Goal: Task Accomplishment & Management: Complete application form

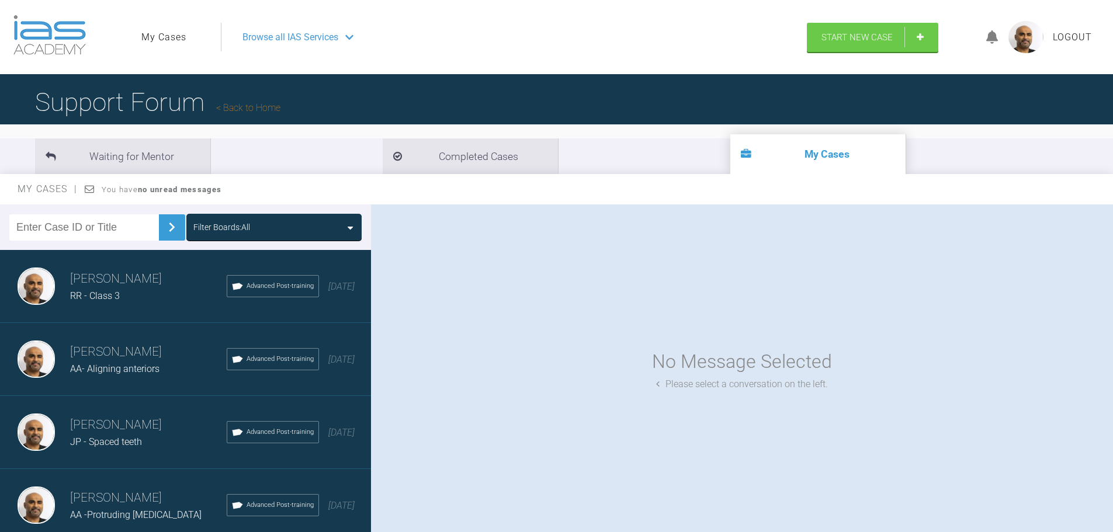
click at [176, 38] on link "My Cases" at bounding box center [163, 37] width 45 height 15
click at [869, 29] on link "Start New Case" at bounding box center [872, 38] width 131 height 29
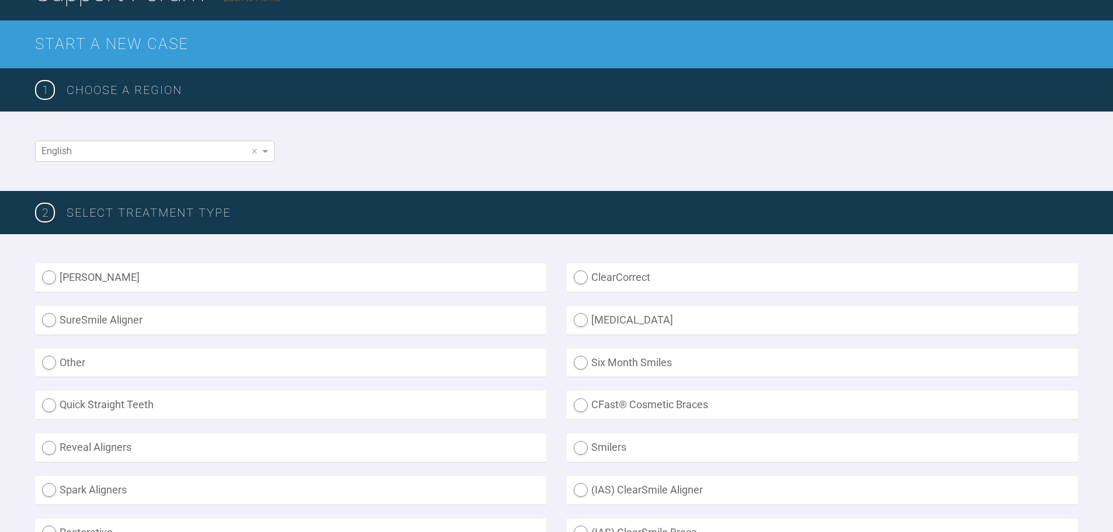
scroll to position [234, 0]
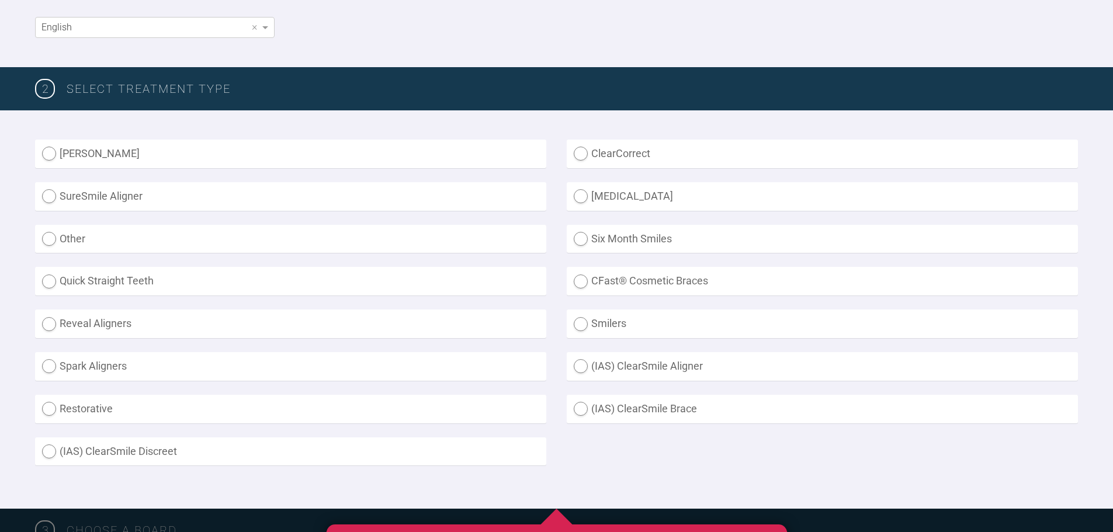
click at [48, 452] on label "(IAS) ClearSmile Discreet" at bounding box center [290, 452] width 511 height 29
radio Discreet "true"
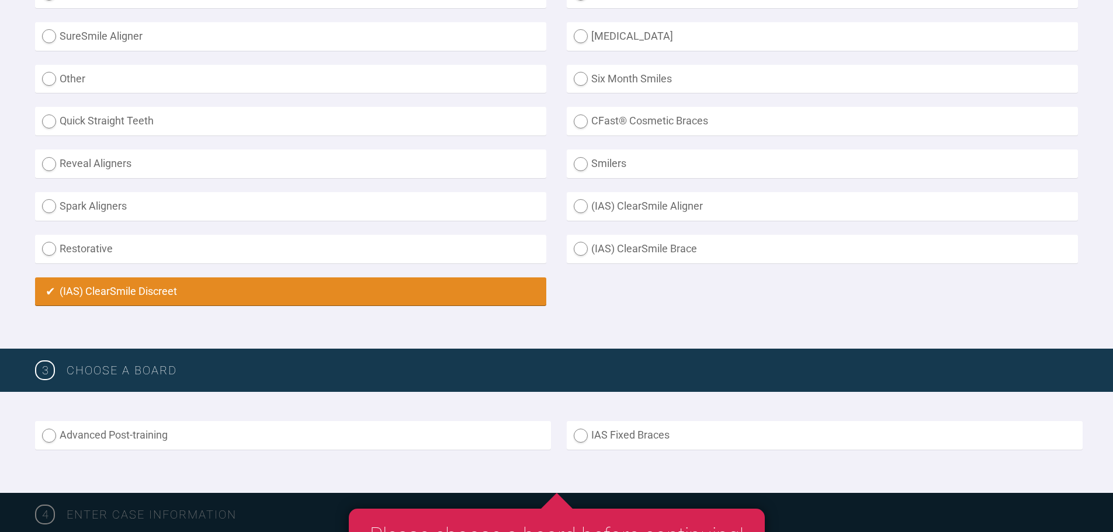
scroll to position [584, 0]
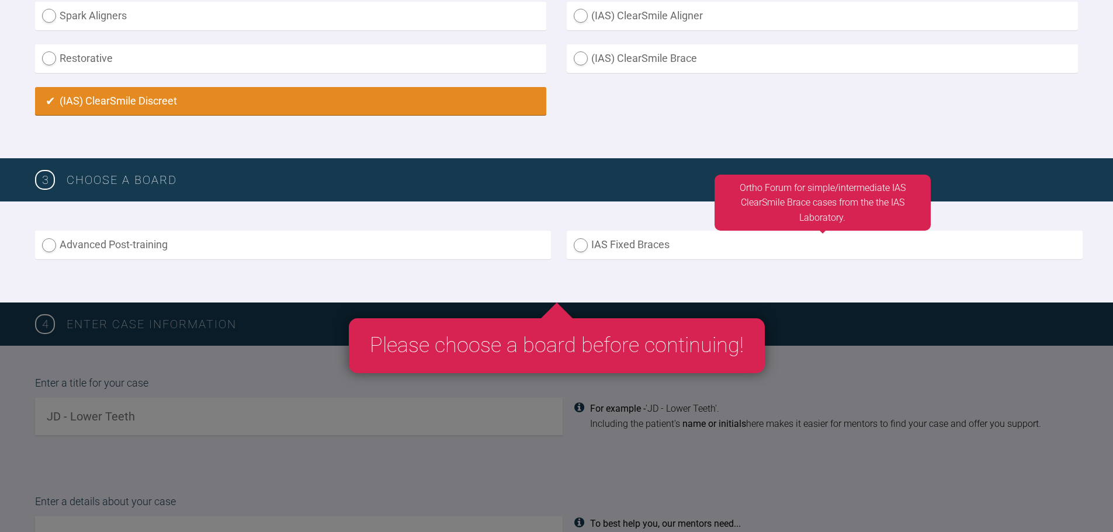
click at [584, 243] on label "IAS Fixed Braces" at bounding box center [825, 245] width 516 height 29
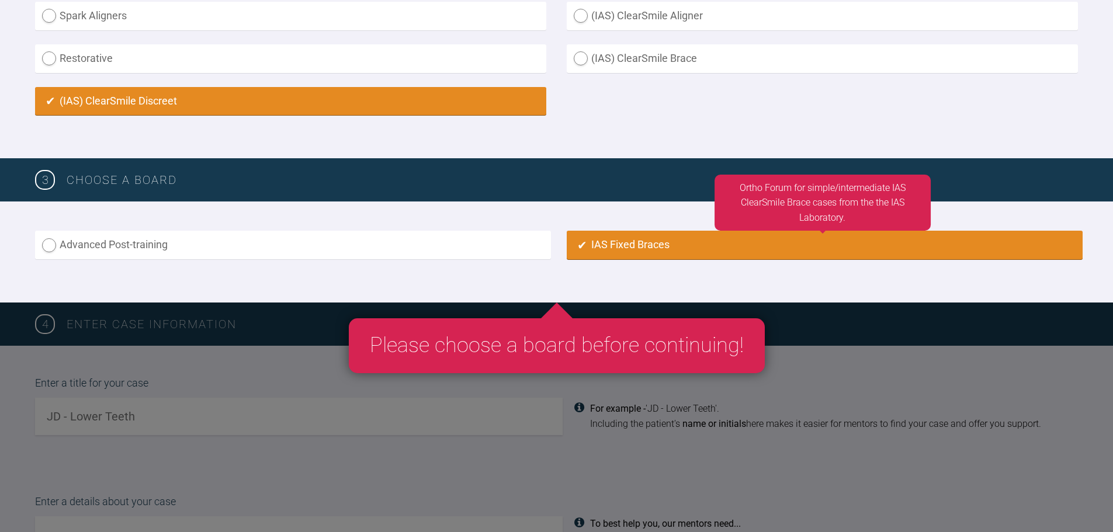
radio input "true"
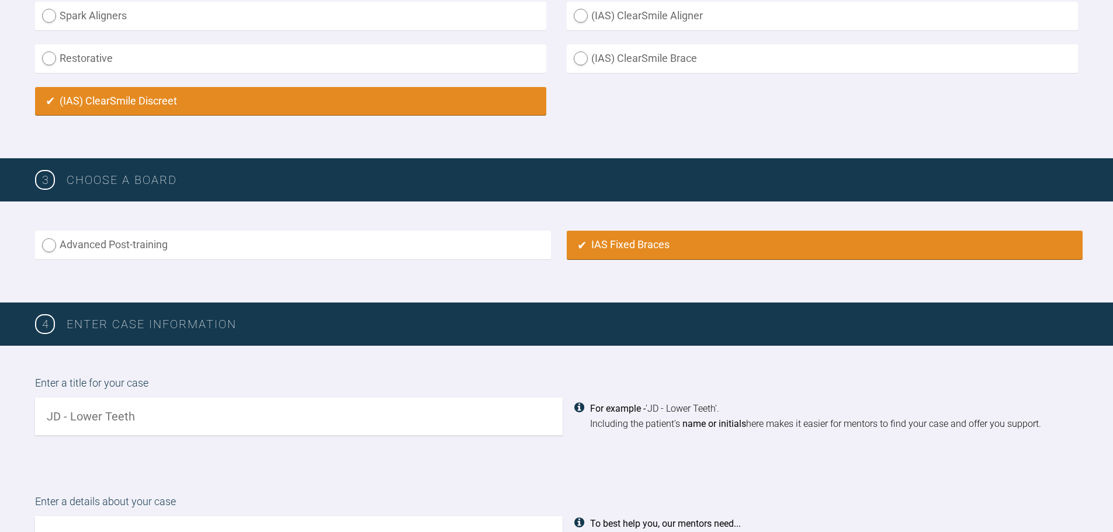
scroll to position [817, 0]
